Goal: Find specific page/section: Find specific page/section

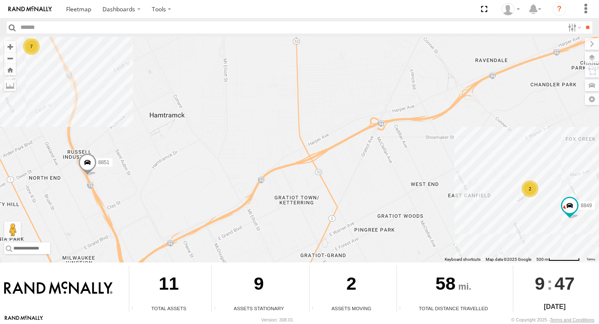
drag, startPoint x: 443, startPoint y: 220, endPoint x: 439, endPoint y: 201, distance: 20.1
click at [439, 201] on div "7 2 8851 8849" at bounding box center [299, 149] width 599 height 225
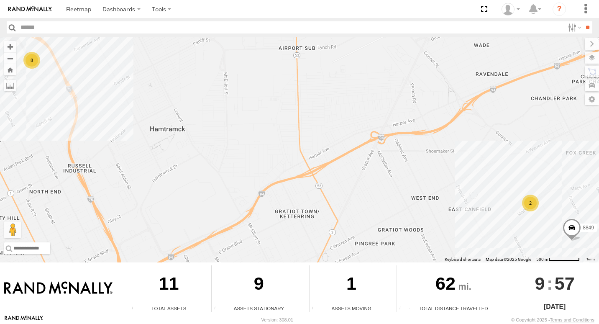
click at [34, 63] on div "8" at bounding box center [31, 60] width 17 height 17
click at [28, 60] on div "8" at bounding box center [31, 60] width 17 height 17
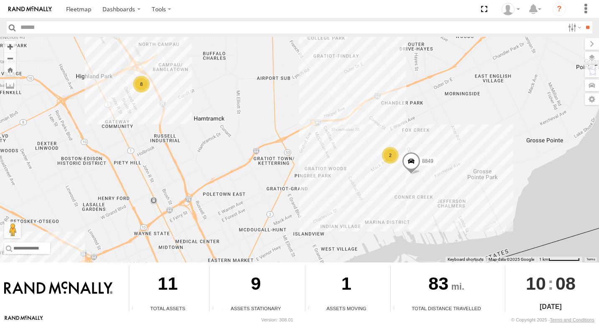
drag, startPoint x: 442, startPoint y: 212, endPoint x: 307, endPoint y: 145, distance: 150.8
click at [307, 146] on div "8849 8 2" at bounding box center [299, 149] width 599 height 225
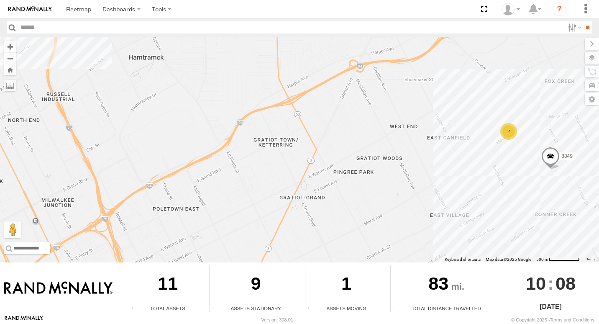
drag, startPoint x: 295, startPoint y: 161, endPoint x: 349, endPoint y: 153, distance: 54.6
click at [349, 153] on div "8849 2" at bounding box center [299, 149] width 599 height 225
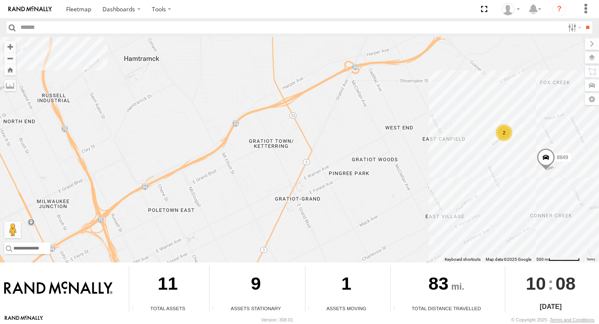
click at [530, 187] on div "8849 2" at bounding box center [299, 149] width 599 height 225
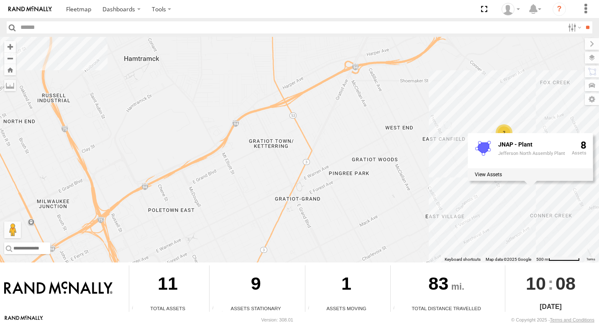
click at [468, 187] on div "8849 2 JNAP - Plant Jefferson North Assembly Plant 8" at bounding box center [299, 149] width 599 height 225
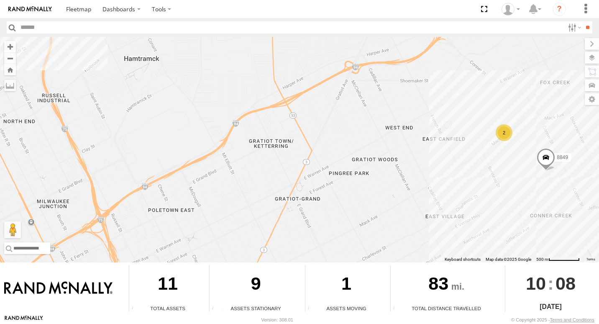
click at [504, 136] on div "2" at bounding box center [504, 132] width 17 height 17
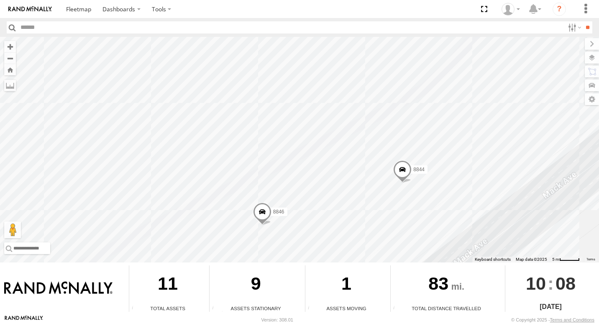
drag, startPoint x: 407, startPoint y: 154, endPoint x: 425, endPoint y: 182, distance: 32.9
click at [435, 202] on div "8849 8846 8844" at bounding box center [299, 149] width 599 height 225
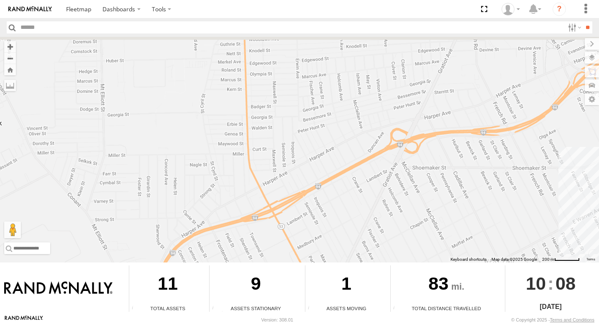
drag, startPoint x: 293, startPoint y: 179, endPoint x: 360, endPoint y: 182, distance: 66.6
click at [589, 280] on div "← Move left → Move right ↑ Move up ↓ Move down + Zoom in - Zoom out Home Jump l…" at bounding box center [299, 176] width 599 height 278
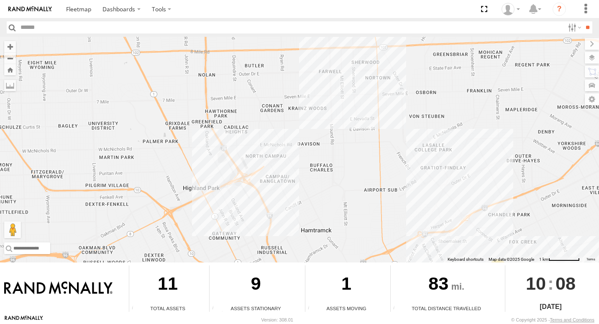
drag, startPoint x: 132, startPoint y: 107, endPoint x: 293, endPoint y: 174, distance: 175.0
click at [408, 229] on div "8849 2" at bounding box center [299, 149] width 599 height 225
click at [246, 196] on div "8" at bounding box center [249, 194] width 17 height 17
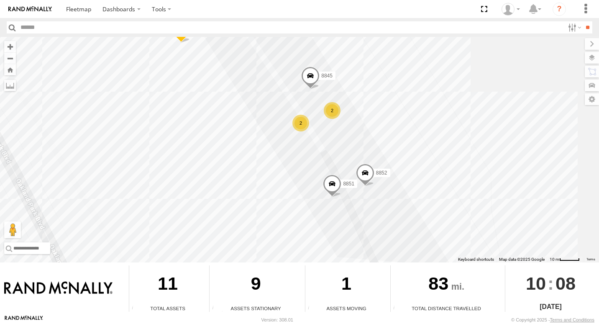
drag, startPoint x: 415, startPoint y: 147, endPoint x: 386, endPoint y: 115, distance: 43.8
click at [387, 116] on div "8849 8845 2 2 8852 8851 8847" at bounding box center [299, 149] width 599 height 225
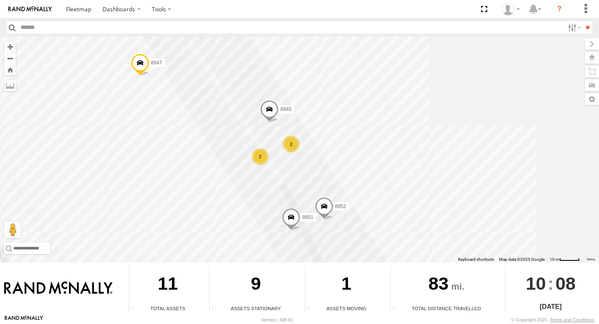
drag, startPoint x: 409, startPoint y: 145, endPoint x: 362, endPoint y: 188, distance: 63.3
click at [362, 188] on div "8849 8845 2 2 8852 8851 8847" at bounding box center [299, 149] width 599 height 225
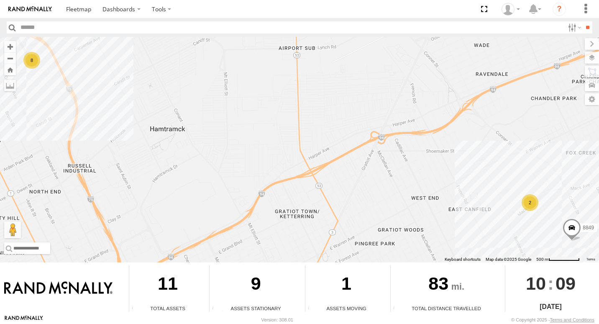
click at [37, 60] on div "8" at bounding box center [31, 60] width 17 height 17
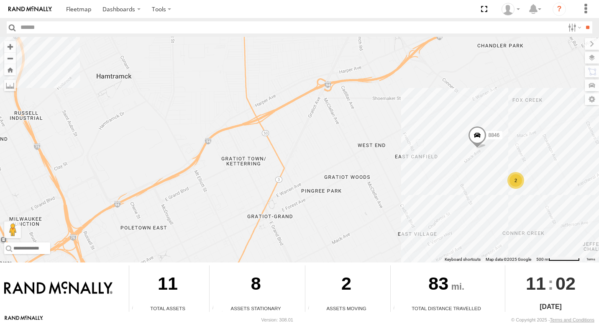
drag, startPoint x: 512, startPoint y: 208, endPoint x: 458, endPoint y: 149, distance: 80.8
click at [458, 149] on div "8 8846 2" at bounding box center [299, 149] width 599 height 225
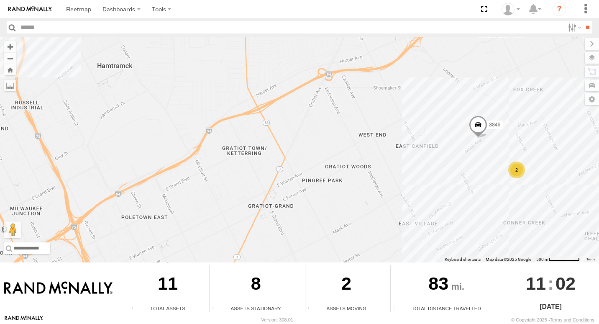
click at [520, 172] on div "2" at bounding box center [516, 169] width 17 height 17
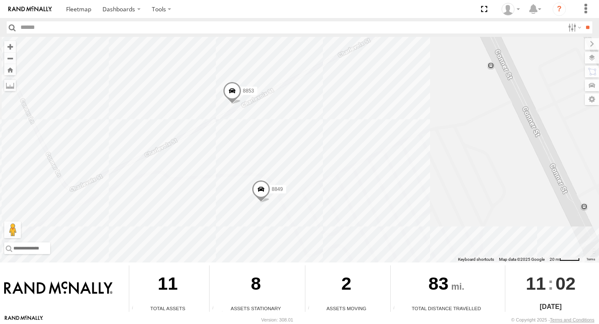
drag, startPoint x: 540, startPoint y: 139, endPoint x: 486, endPoint y: 149, distance: 54.9
click at [486, 149] on div "8846 8853 8849" at bounding box center [299, 149] width 599 height 225
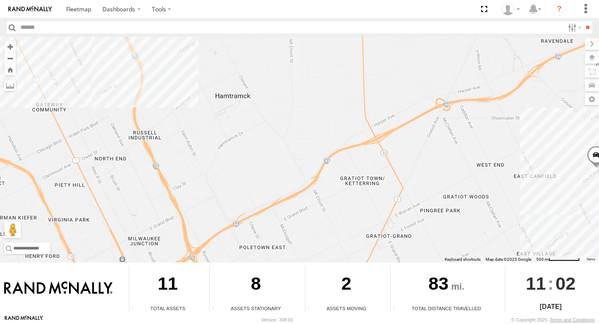
drag, startPoint x: 275, startPoint y: 90, endPoint x: 530, endPoint y: 171, distance: 268.1
click at [530, 171] on div "8846 2" at bounding box center [299, 149] width 599 height 225
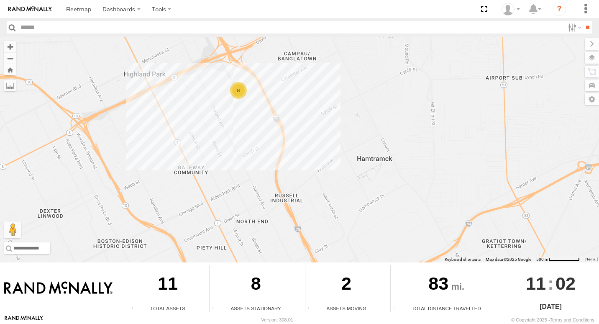
drag, startPoint x: 223, startPoint y: 52, endPoint x: 338, endPoint y: 122, distance: 134.6
click at [338, 122] on div "8846 2 8" at bounding box center [299, 149] width 599 height 225
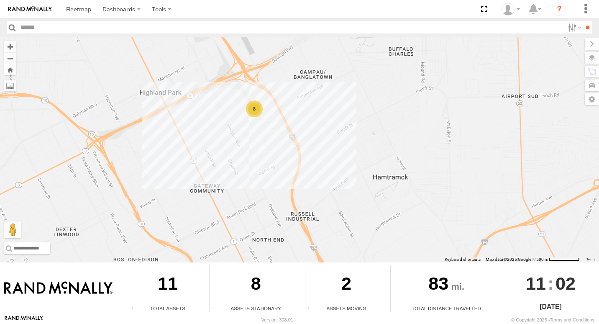
click at [251, 110] on div "8" at bounding box center [254, 108] width 17 height 17
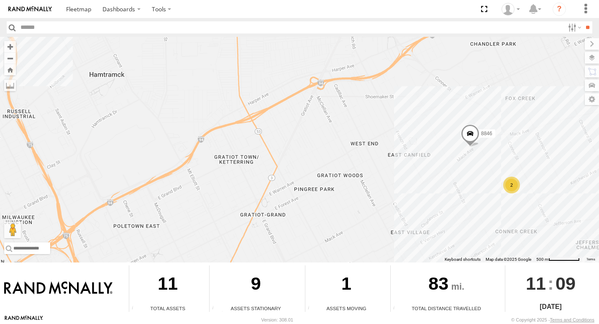
drag, startPoint x: 515, startPoint y: 215, endPoint x: 447, endPoint y: 152, distance: 92.4
click at [447, 152] on div "8 8846 2" at bounding box center [299, 149] width 599 height 225
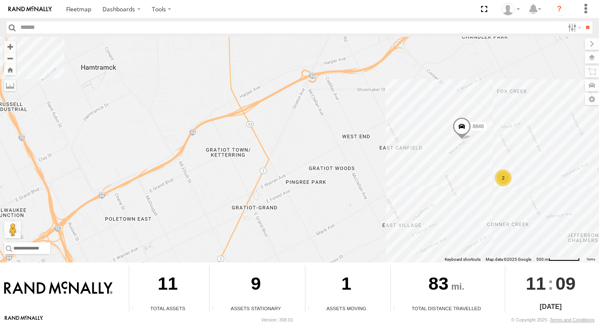
click at [503, 184] on div "2" at bounding box center [503, 177] width 17 height 17
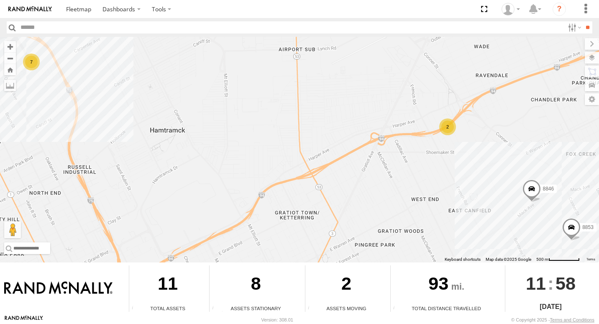
click at [33, 65] on div "7" at bounding box center [31, 62] width 17 height 17
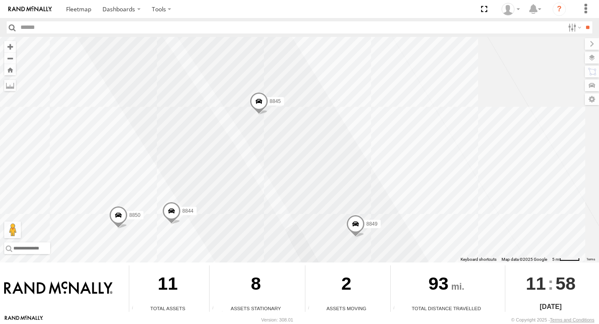
drag, startPoint x: 445, startPoint y: 217, endPoint x: 549, endPoint y: 150, distance: 123.8
click at [549, 150] on div "8846 8853 8845 8852 8851 8850 8847 8849 8844" at bounding box center [299, 149] width 599 height 225
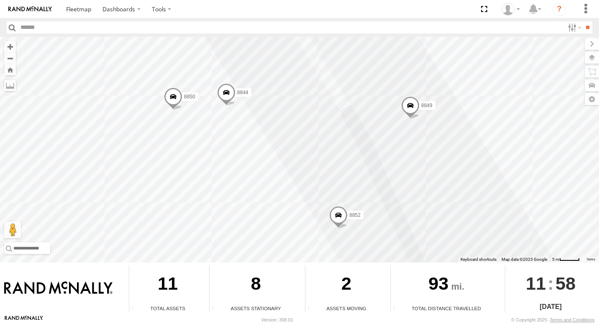
drag, startPoint x: 530, startPoint y: 147, endPoint x: 550, endPoint y: 40, distance: 109.3
click at [550, 40] on div "8846 8853 8845 8852 8851 8850 8847 8849 8844" at bounding box center [299, 149] width 599 height 225
drag, startPoint x: 201, startPoint y: 62, endPoint x: 194, endPoint y: 69, distance: 9.8
click at [199, 66] on div "8846 8853 8845 8852 8851 8850 8847 8849 8844" at bounding box center [299, 149] width 599 height 225
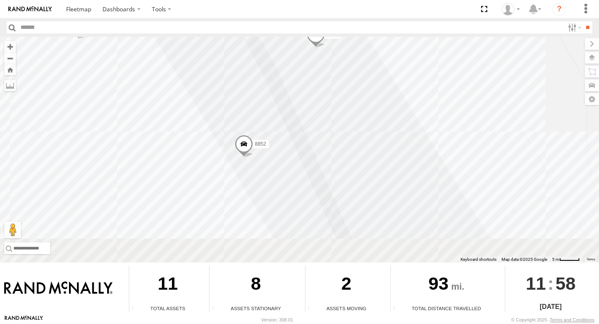
drag, startPoint x: 257, startPoint y: 136, endPoint x: 177, endPoint y: 112, distance: 84.2
click at [136, 41] on div "8846 8853 8845 8852 8851 8850 8847 8849 8844" at bounding box center [299, 149] width 599 height 225
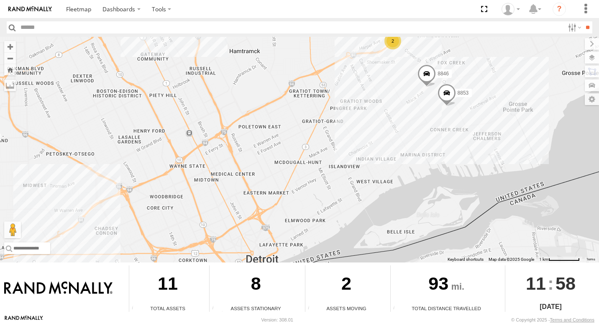
drag, startPoint x: 447, startPoint y: 195, endPoint x: 300, endPoint y: 22, distance: 227.0
click at [300, 22] on body "Dashboards ?" at bounding box center [299, 162] width 599 height 324
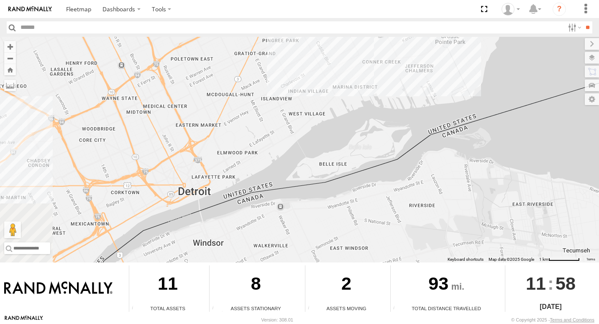
drag, startPoint x: 410, startPoint y: 91, endPoint x: 525, endPoint y: 202, distance: 159.8
click at [530, 199] on div "8846 8853 7 2" at bounding box center [299, 149] width 599 height 225
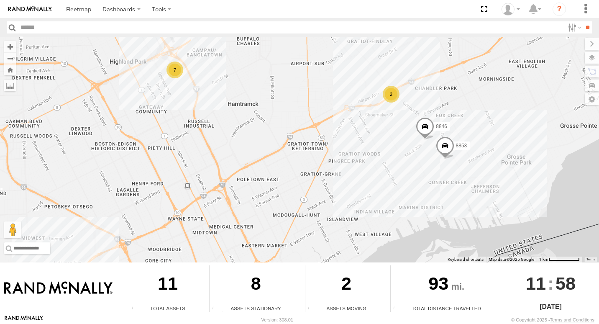
drag, startPoint x: 435, startPoint y: 126, endPoint x: 457, endPoint y: 192, distance: 69.9
click at [457, 192] on div "8846 8853 7 2" at bounding box center [299, 149] width 599 height 225
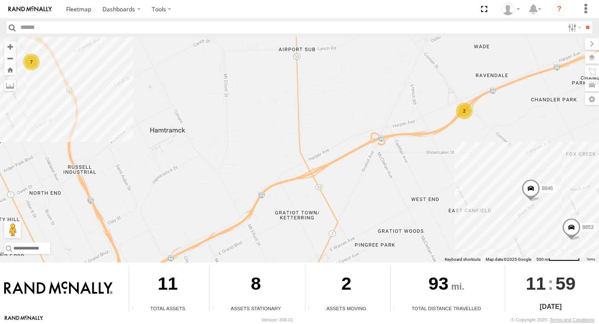
click at [464, 116] on div "2" at bounding box center [464, 110] width 17 height 17
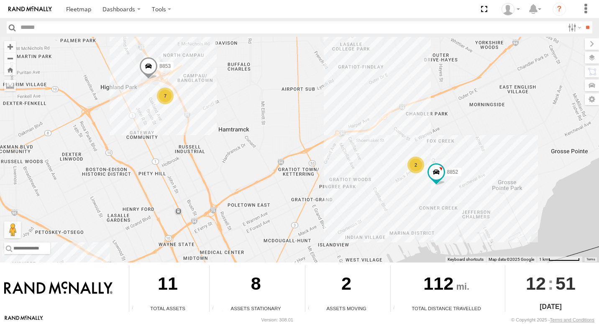
drag, startPoint x: 303, startPoint y: 130, endPoint x: 282, endPoint y: 97, distance: 39.2
click at [282, 99] on div "7 2 8853 8852" at bounding box center [299, 149] width 599 height 225
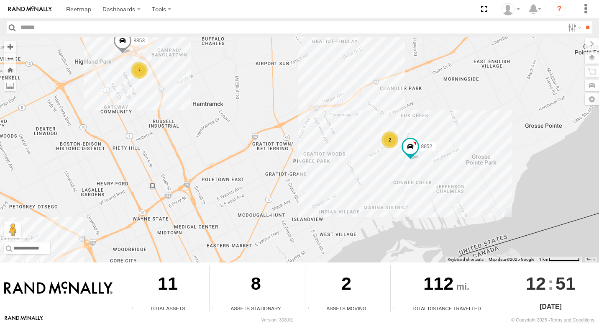
drag, startPoint x: 336, startPoint y: 165, endPoint x: 326, endPoint y: 156, distance: 13.7
click at [326, 156] on div "7 2 8853 8852" at bounding box center [299, 149] width 599 height 225
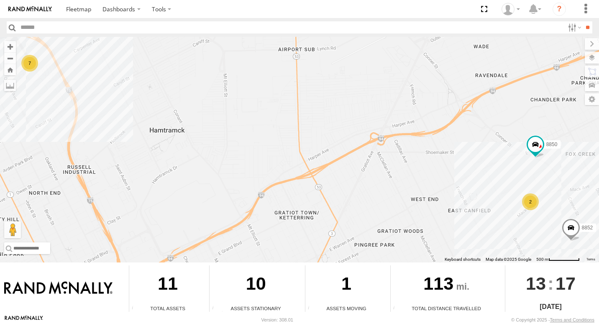
click at [528, 202] on div "2" at bounding box center [530, 201] width 17 height 17
click at [30, 64] on div "7" at bounding box center [29, 63] width 17 height 17
